Goal: Information Seeking & Learning: Learn about a topic

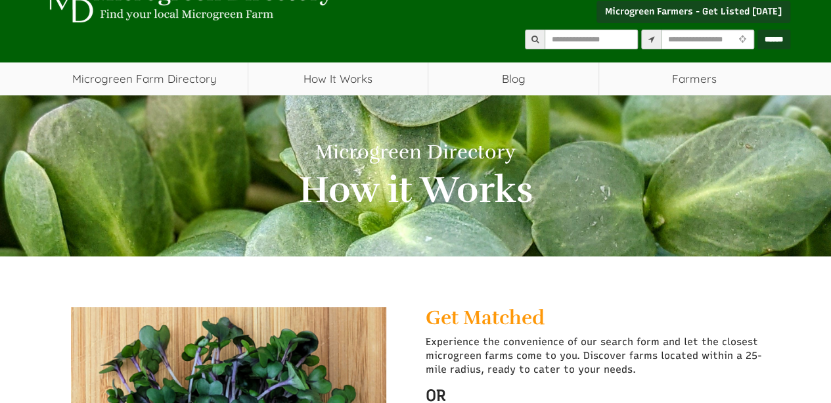
scroll to position [66, 0]
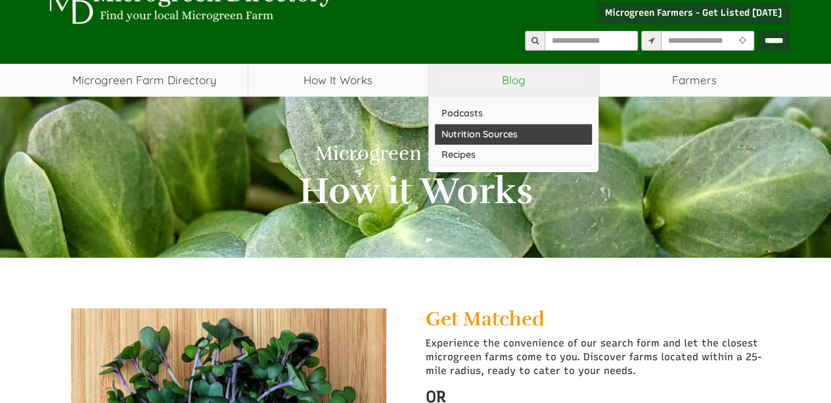
click at [527, 130] on link "Nutrition Sources" at bounding box center [513, 134] width 157 height 20
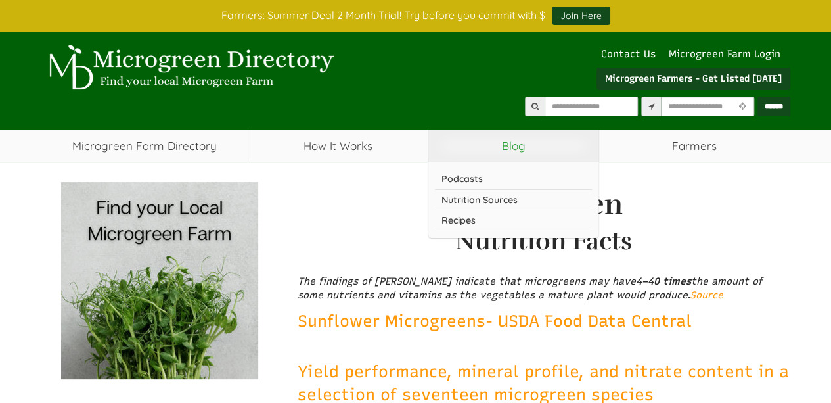
select select "Language Translate Widget"
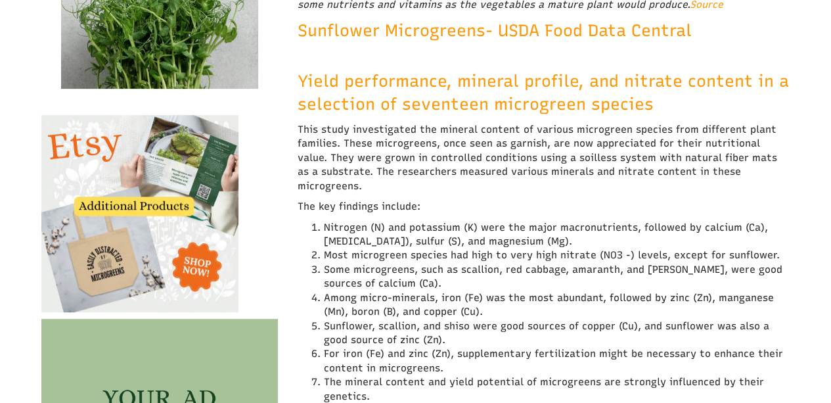
scroll to position [315, 0]
